Goal: Task Accomplishment & Management: Use online tool/utility

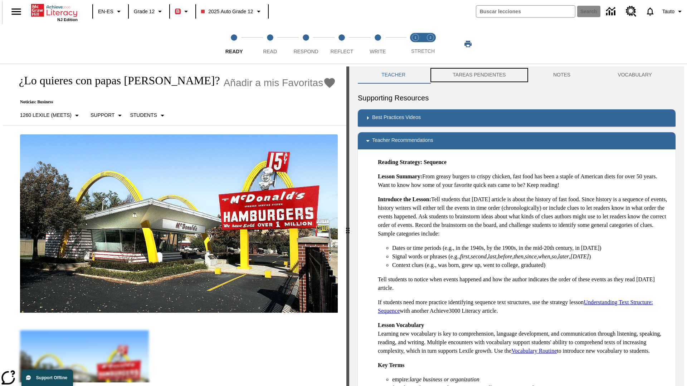
click at [474, 75] on button "TAREAS PENDIENTES" at bounding box center [479, 75] width 100 height 17
click at [478, 75] on button "TAREAS PENDIENTES" at bounding box center [479, 75] width 100 height 17
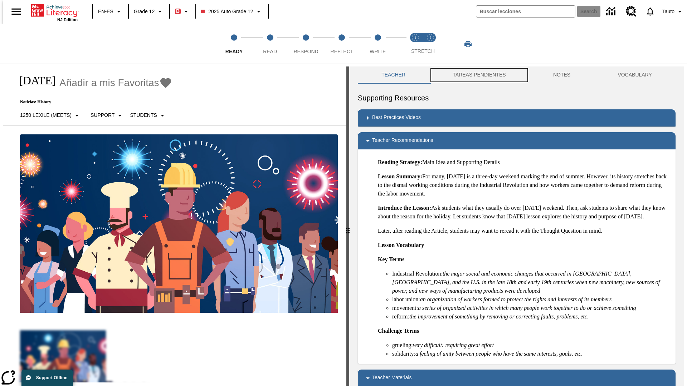
click at [478, 75] on button "TAREAS PENDIENTES" at bounding box center [479, 75] width 100 height 17
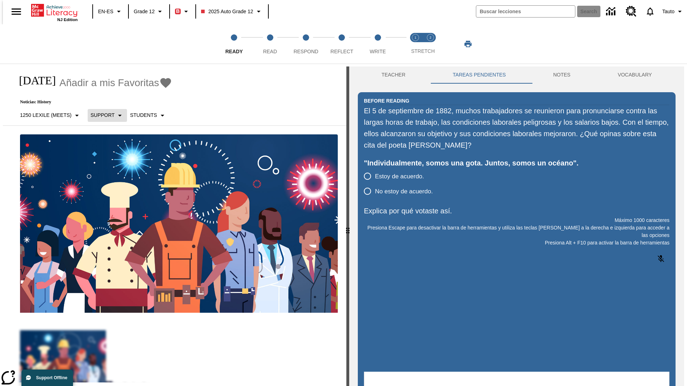
click at [103, 115] on p "Support" at bounding box center [102, 116] width 24 height 8
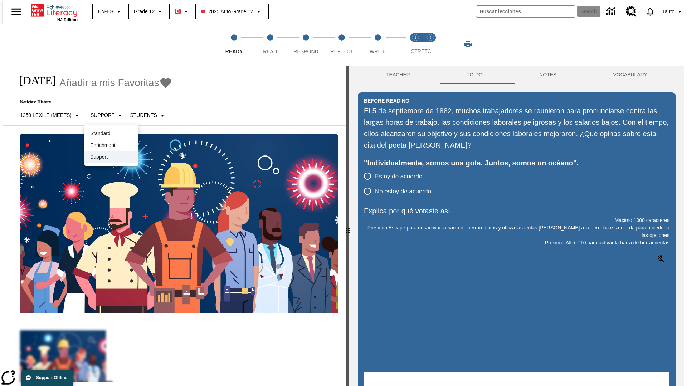
click at [111, 157] on p "Support" at bounding box center [111, 157] width 42 height 8
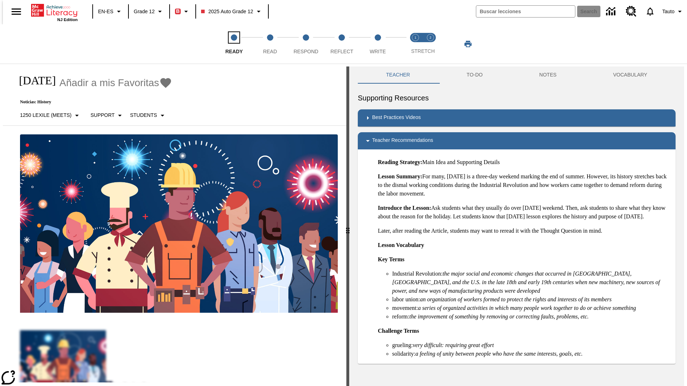
click at [234, 44] on span "Ready" at bounding box center [234, 48] width 18 height 13
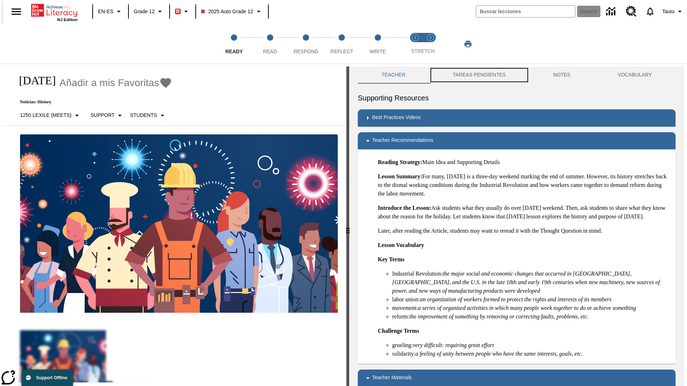
click at [474, 75] on button "TAREAS PENDIENTES" at bounding box center [479, 75] width 100 height 17
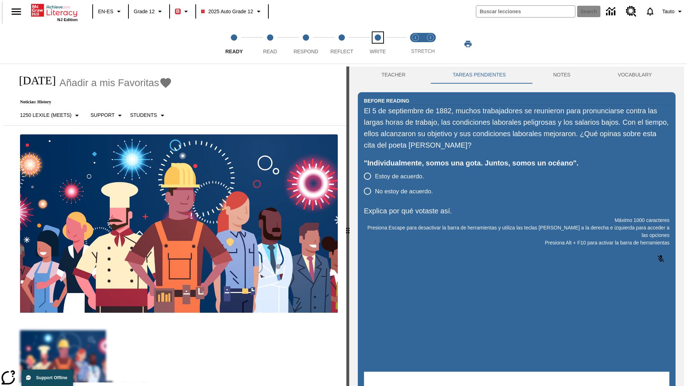
click at [377, 44] on span "Write" at bounding box center [377, 48] width 16 height 13
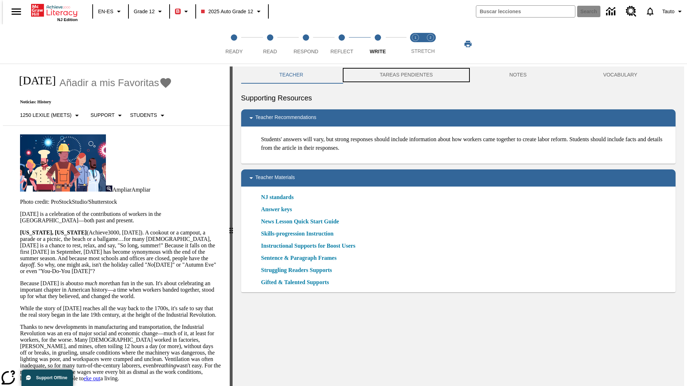
scroll to position [0, 0]
click at [401, 75] on button "TAREAS PENDIENTES" at bounding box center [405, 74] width 129 height 17
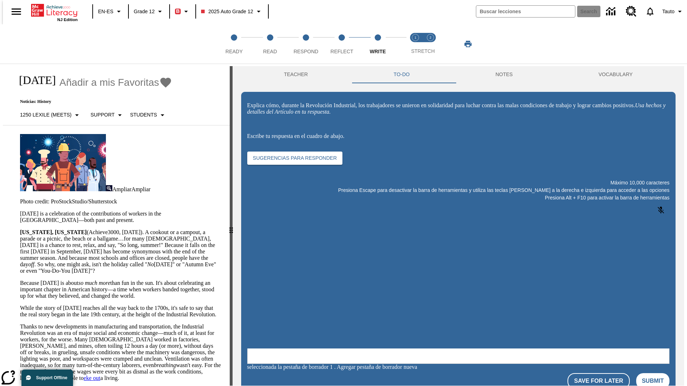
scroll to position [0, 0]
